Goal: Transaction & Acquisition: Register for event/course

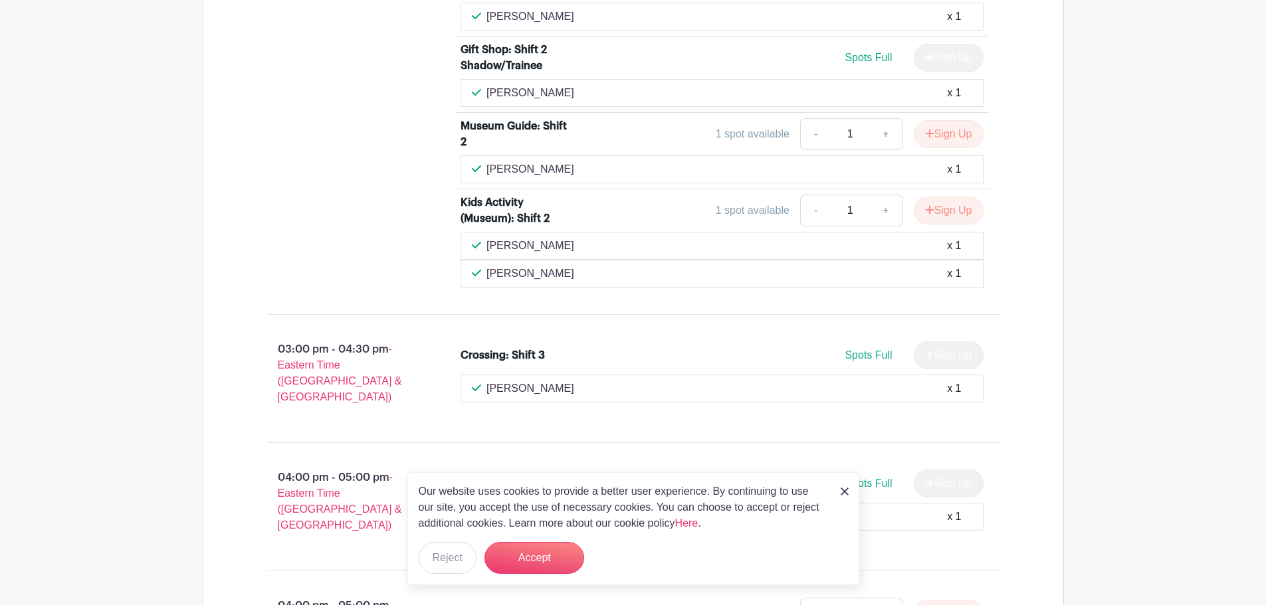
scroll to position [3865, 0]
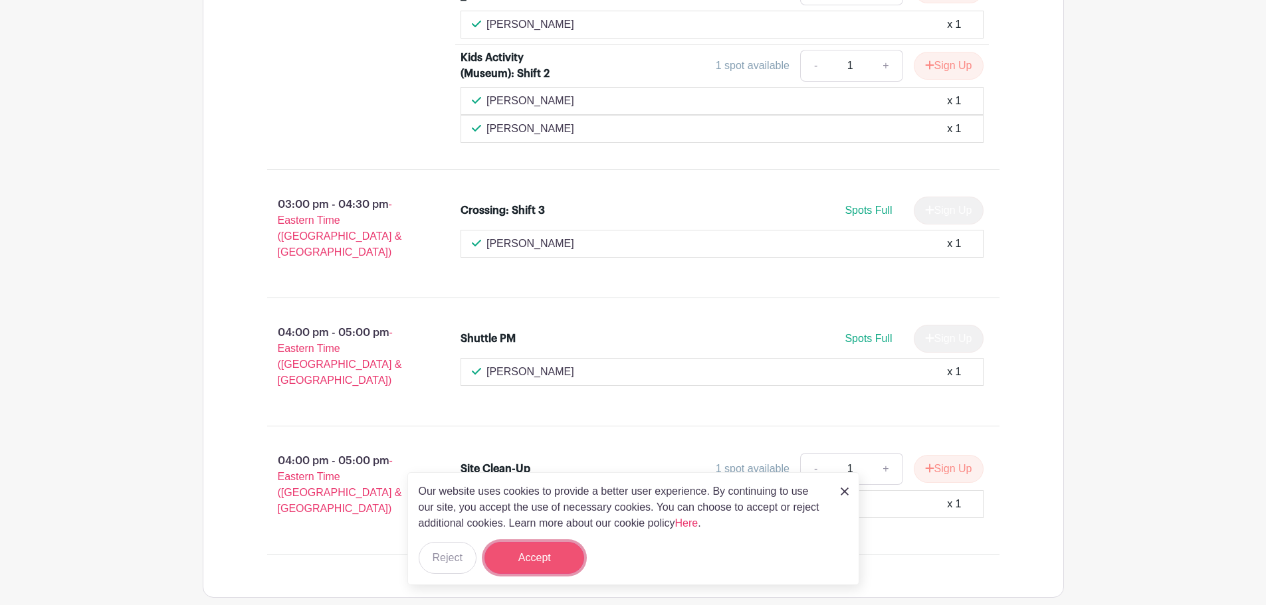
click at [539, 564] on button "Accept" at bounding box center [534, 558] width 100 height 32
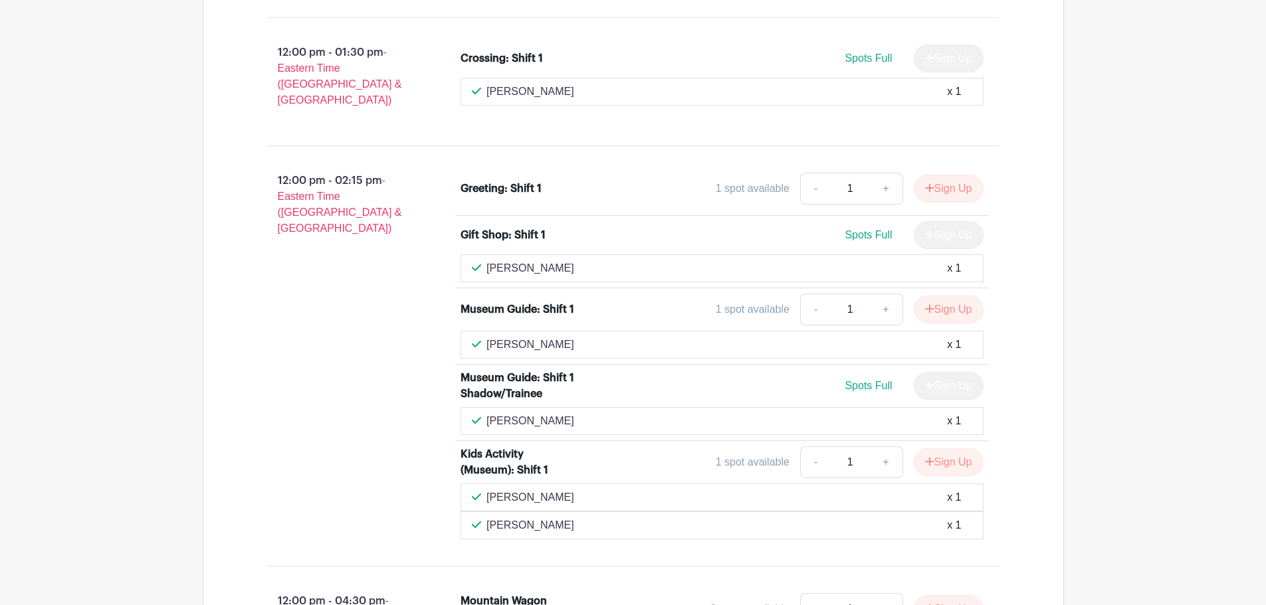
scroll to position [2072, 0]
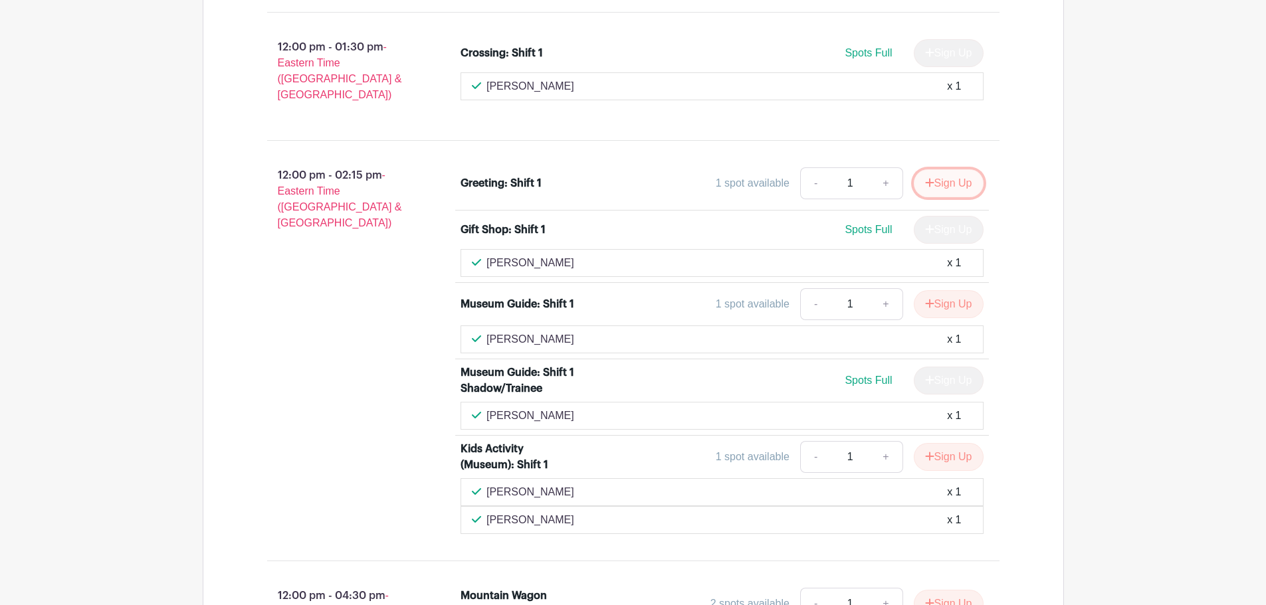
click at [941, 169] on button "Sign Up" at bounding box center [949, 183] width 70 height 28
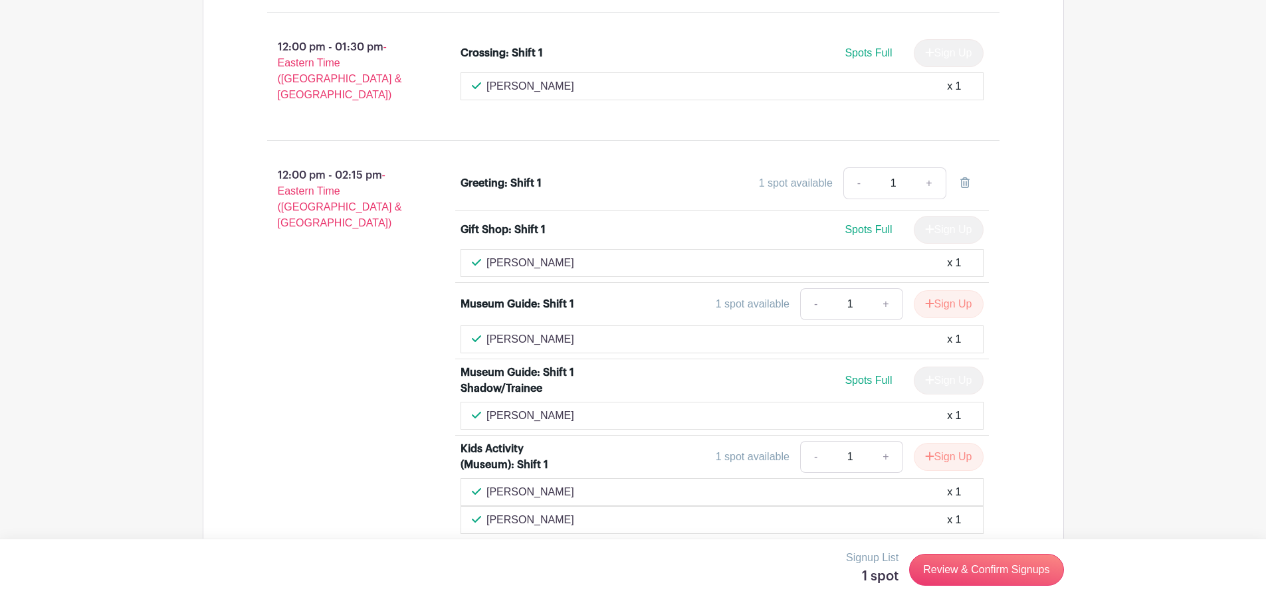
scroll to position [2005, 0]
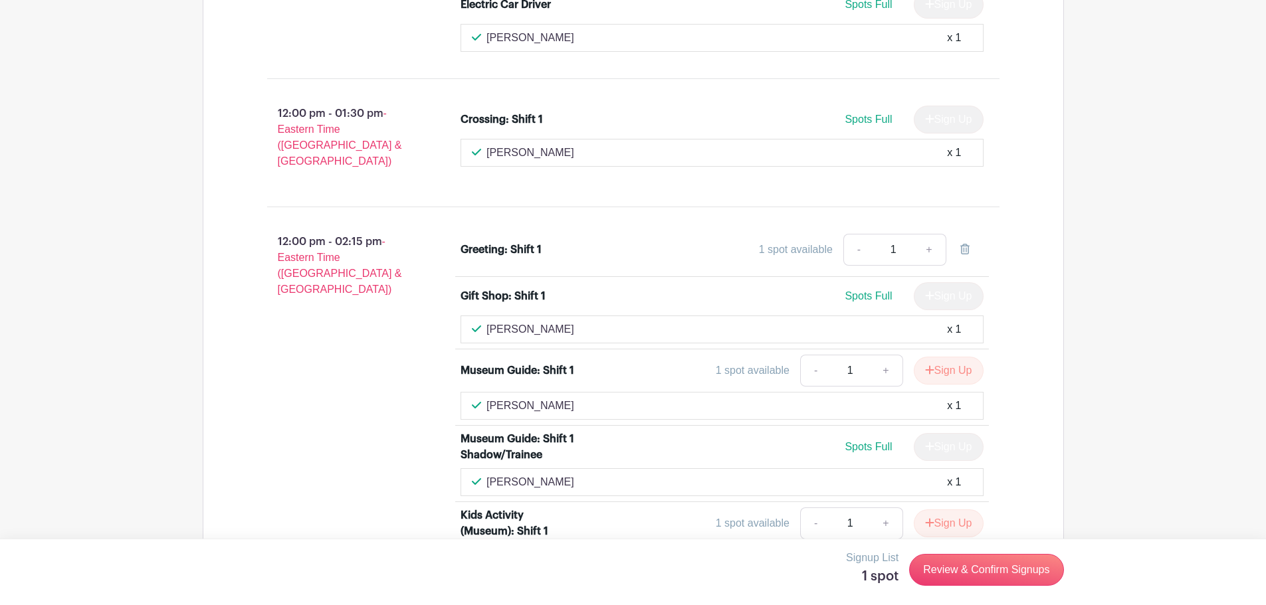
click at [512, 242] on div "Greeting: Shift 1" at bounding box center [500, 250] width 81 height 16
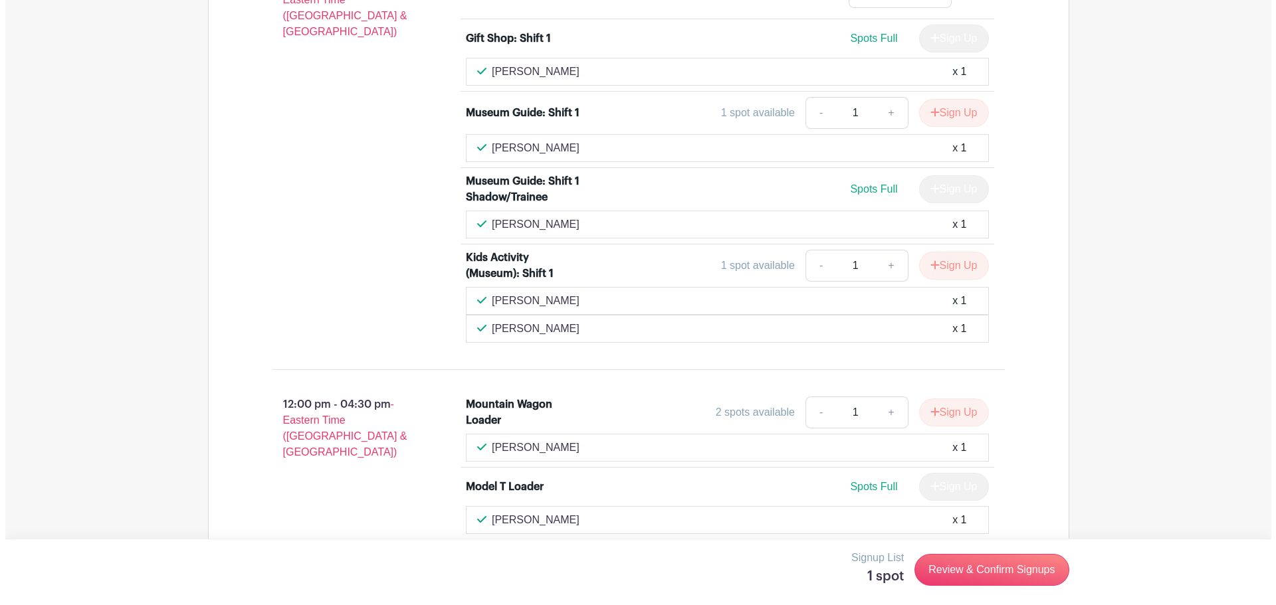
scroll to position [2271, 0]
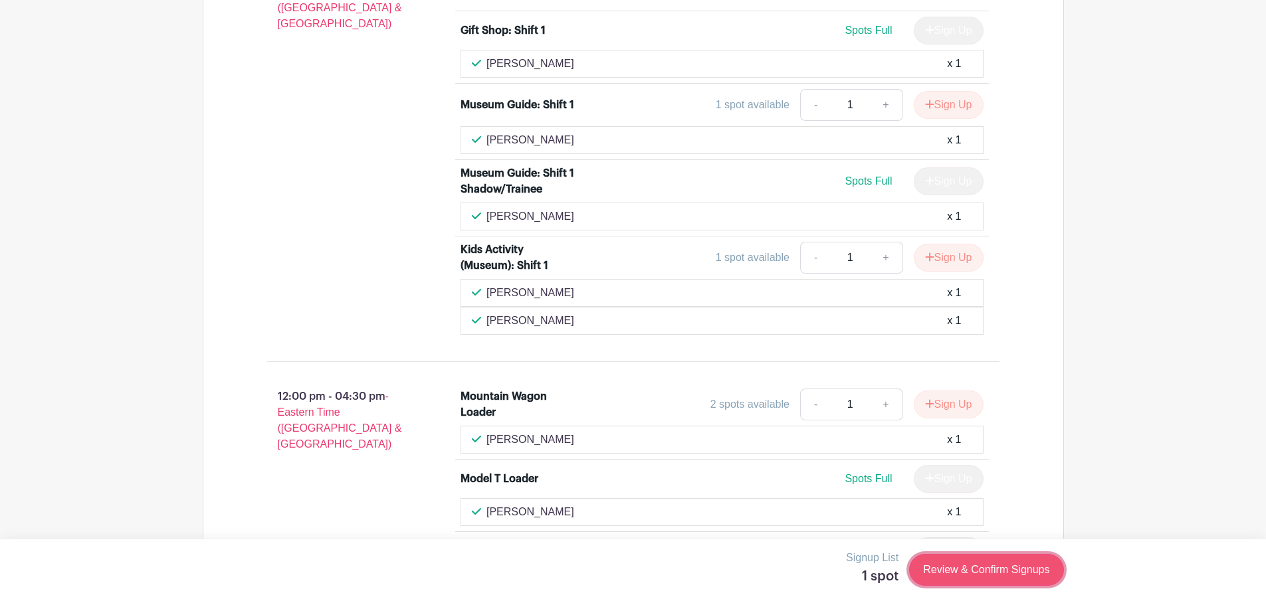
click at [961, 567] on link "Review & Confirm Signups" at bounding box center [986, 570] width 154 height 32
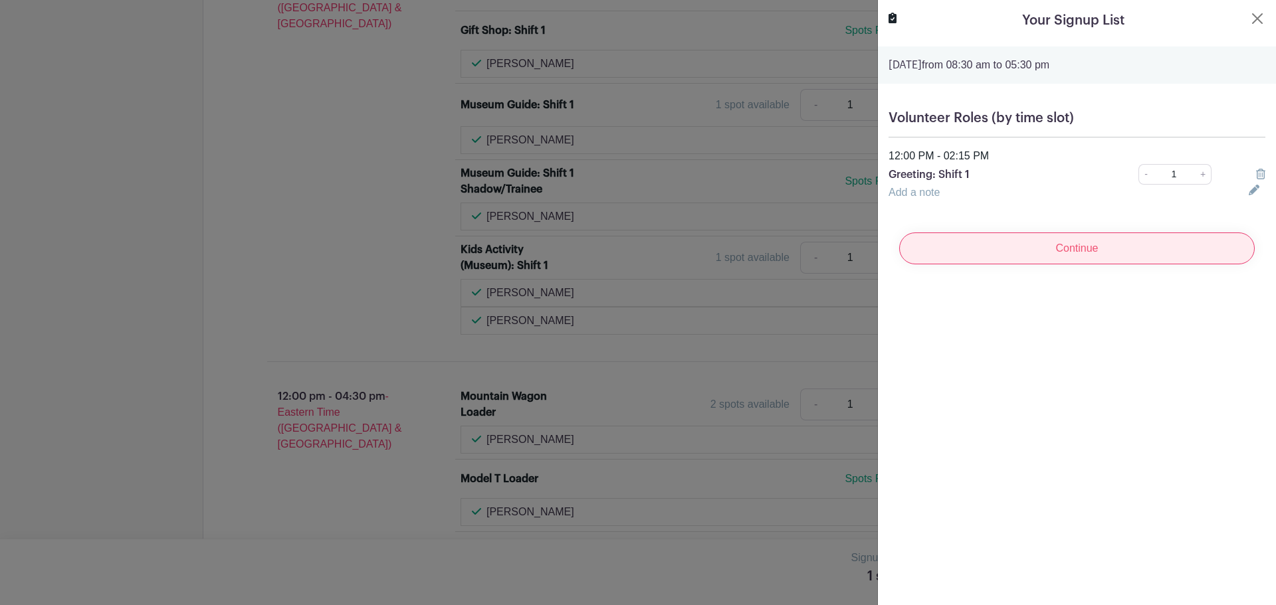
click at [1072, 247] on input "Continue" at bounding box center [1076, 249] width 355 height 32
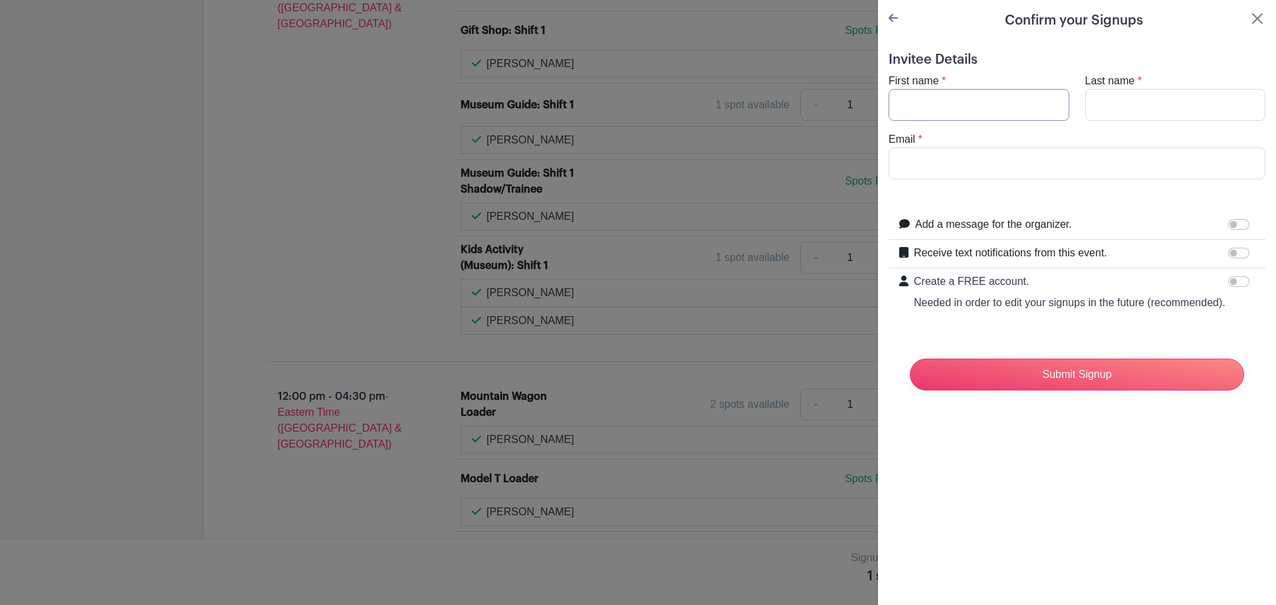
click at [953, 109] on input "First name" at bounding box center [978, 105] width 181 height 32
type input "Michael"
type input "Brown"
type input "brownmichaeld@gmail.com"
click at [1229, 255] on input "Receive text notifications from this event." at bounding box center [1238, 253] width 21 height 11
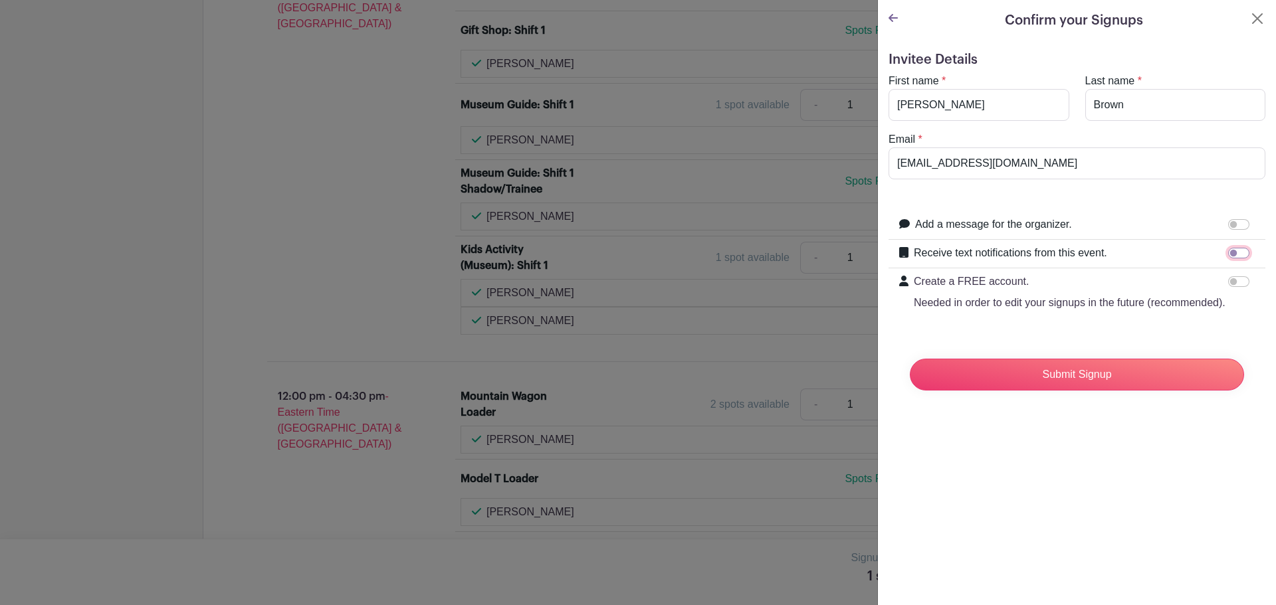
checkbox input "true"
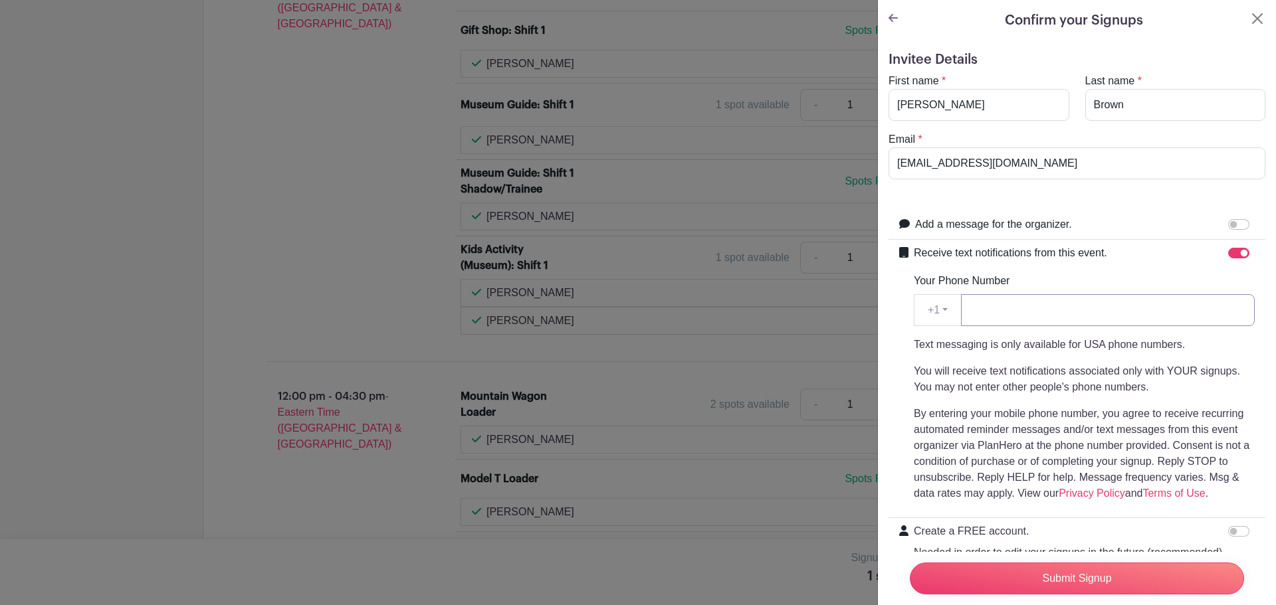
click at [1019, 309] on input "Your Phone Number" at bounding box center [1108, 310] width 294 height 32
type input "3026900858"
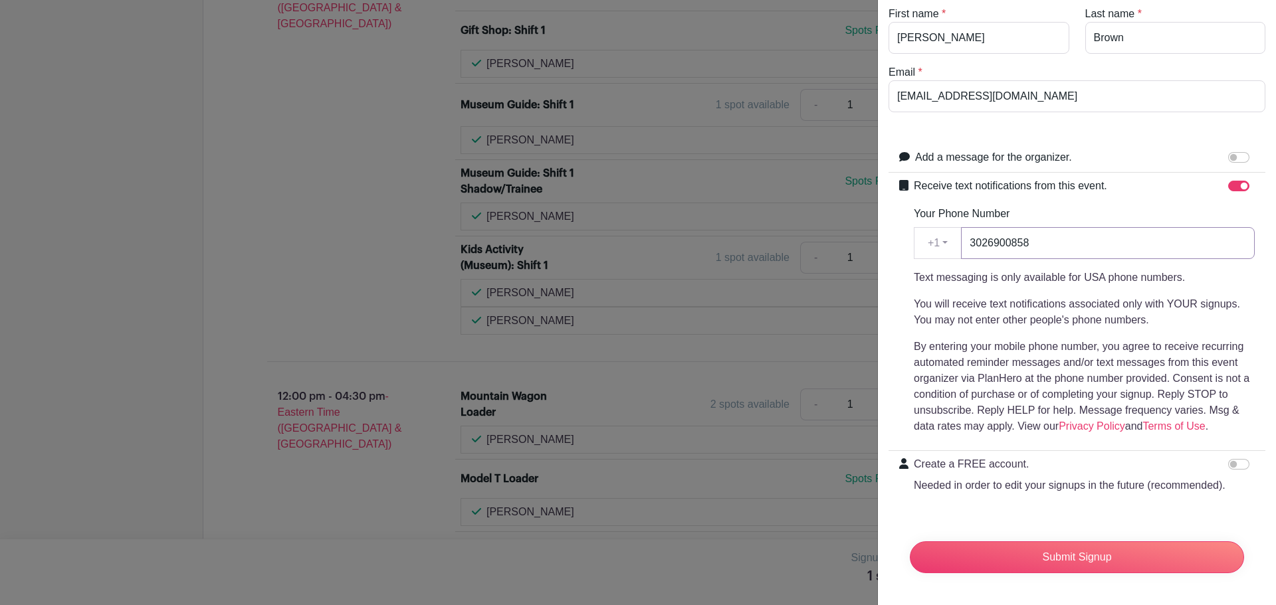
scroll to position [93, 0]
click at [1074, 549] on input "Submit Signup" at bounding box center [1077, 557] width 334 height 32
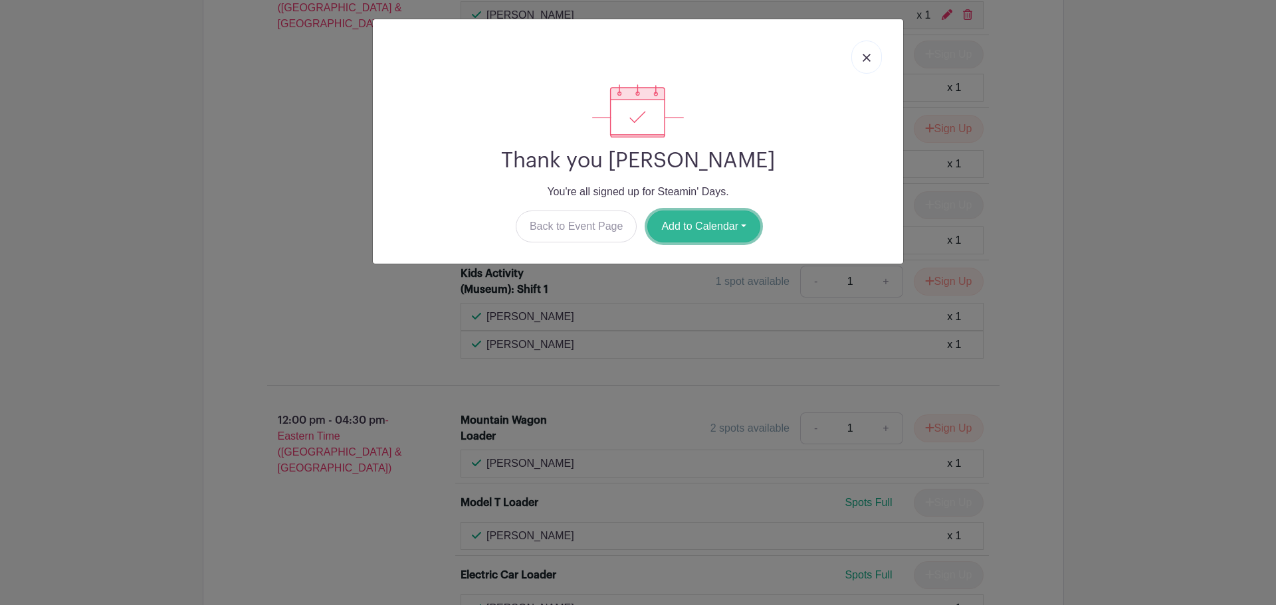
click at [692, 229] on button "Add to Calendar" at bounding box center [703, 227] width 113 height 32
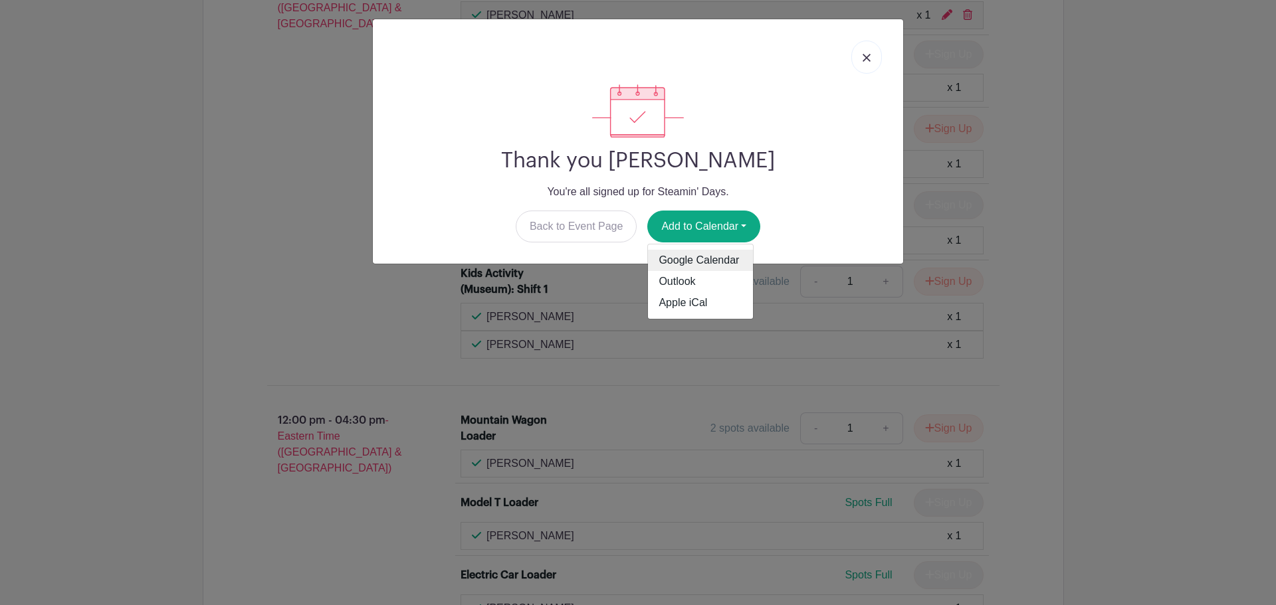
click at [692, 256] on link "Google Calendar" at bounding box center [700, 260] width 105 height 21
